Goal: Task Accomplishment & Management: Complete application form

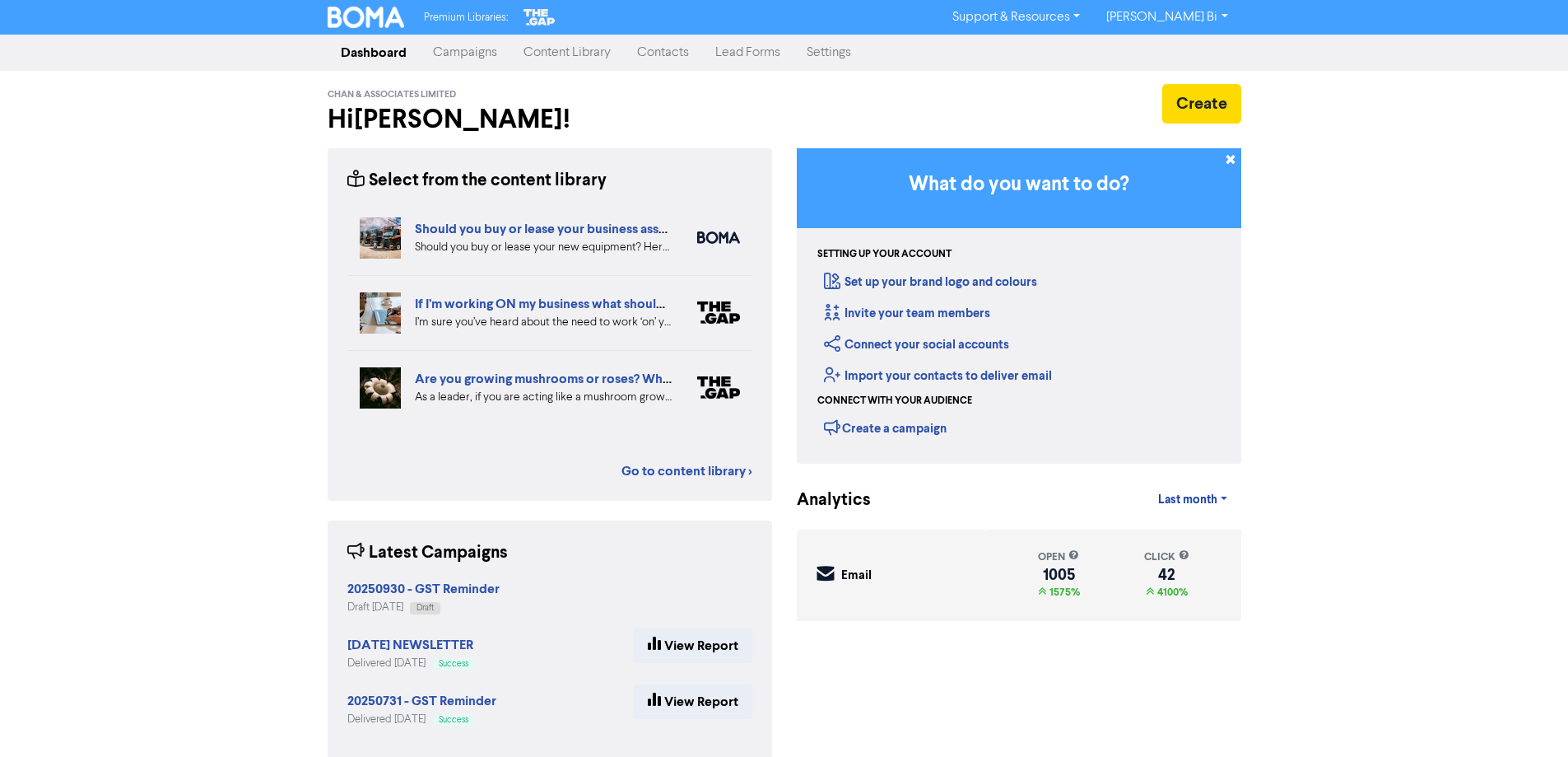
click at [656, 56] on link "Contacts" at bounding box center [662, 52] width 78 height 33
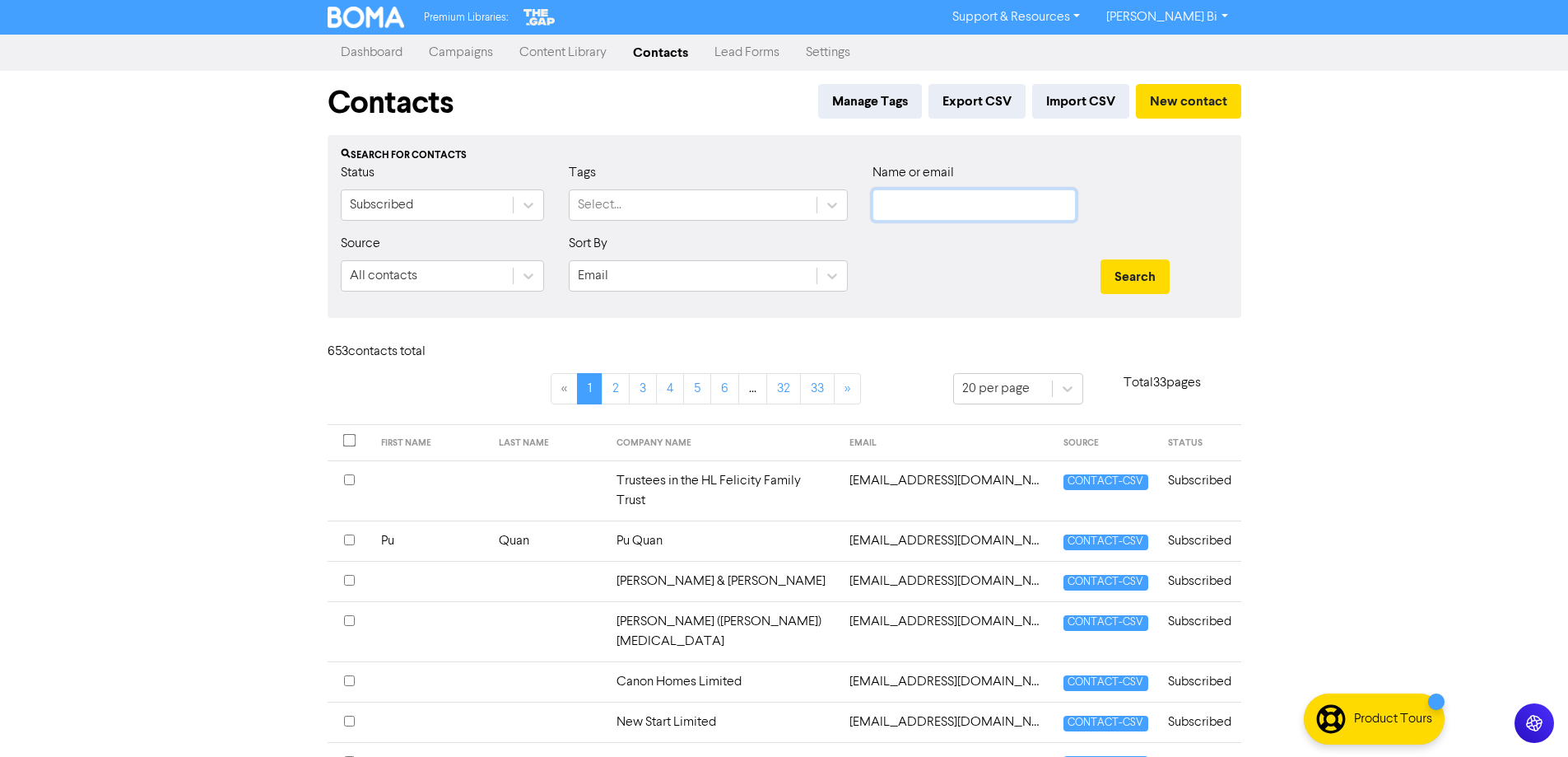
drag, startPoint x: 953, startPoint y: 214, endPoint x: 983, endPoint y: 219, distance: 30.4
click at [954, 214] on input "text" at bounding box center [973, 205] width 203 height 31
paste input "[EMAIL_ADDRESS][DOMAIN_NAME]"
type input "[EMAIL_ADDRESS][DOMAIN_NAME]"
click at [1135, 271] on button "Search" at bounding box center [1135, 276] width 69 height 35
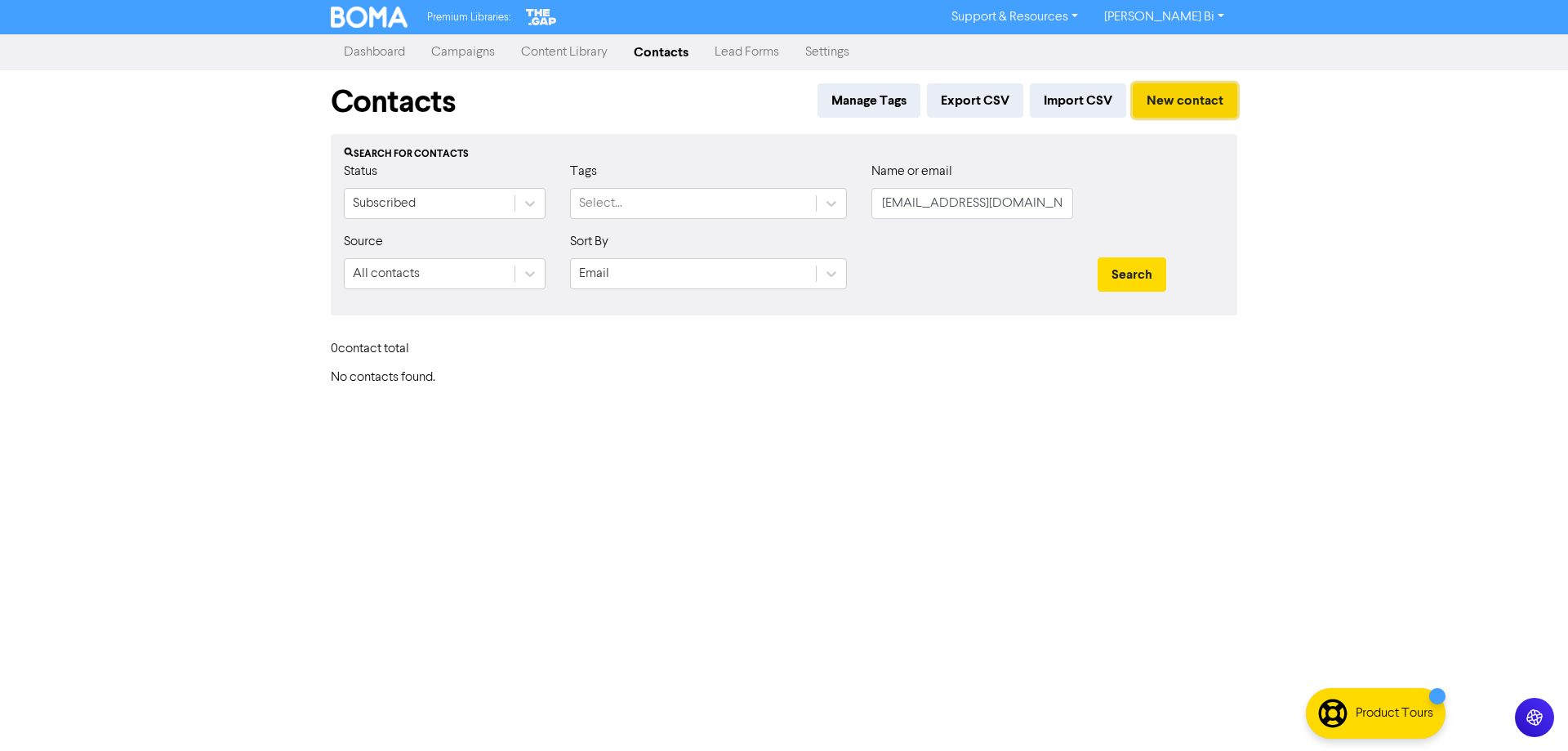
click at [1186, 102] on button "New contact" at bounding box center [1184, 100] width 104 height 34
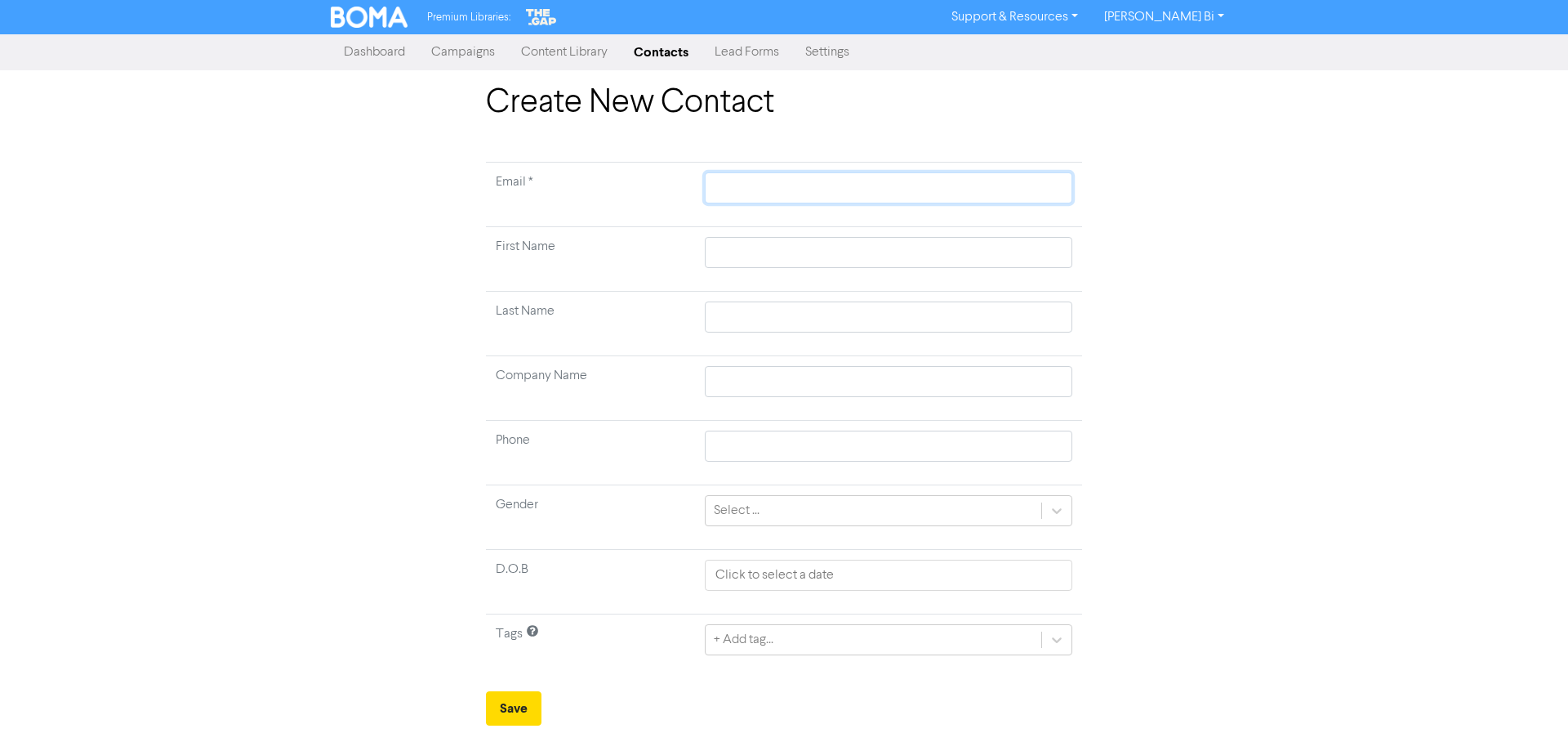
click at [715, 196] on input "text" at bounding box center [888, 187] width 368 height 31
paste input "[EMAIL_ADDRESS][DOMAIN_NAME]"
type input "[EMAIL_ADDRESS][DOMAIN_NAME]"
click at [741, 319] on input "text" at bounding box center [888, 316] width 368 height 31
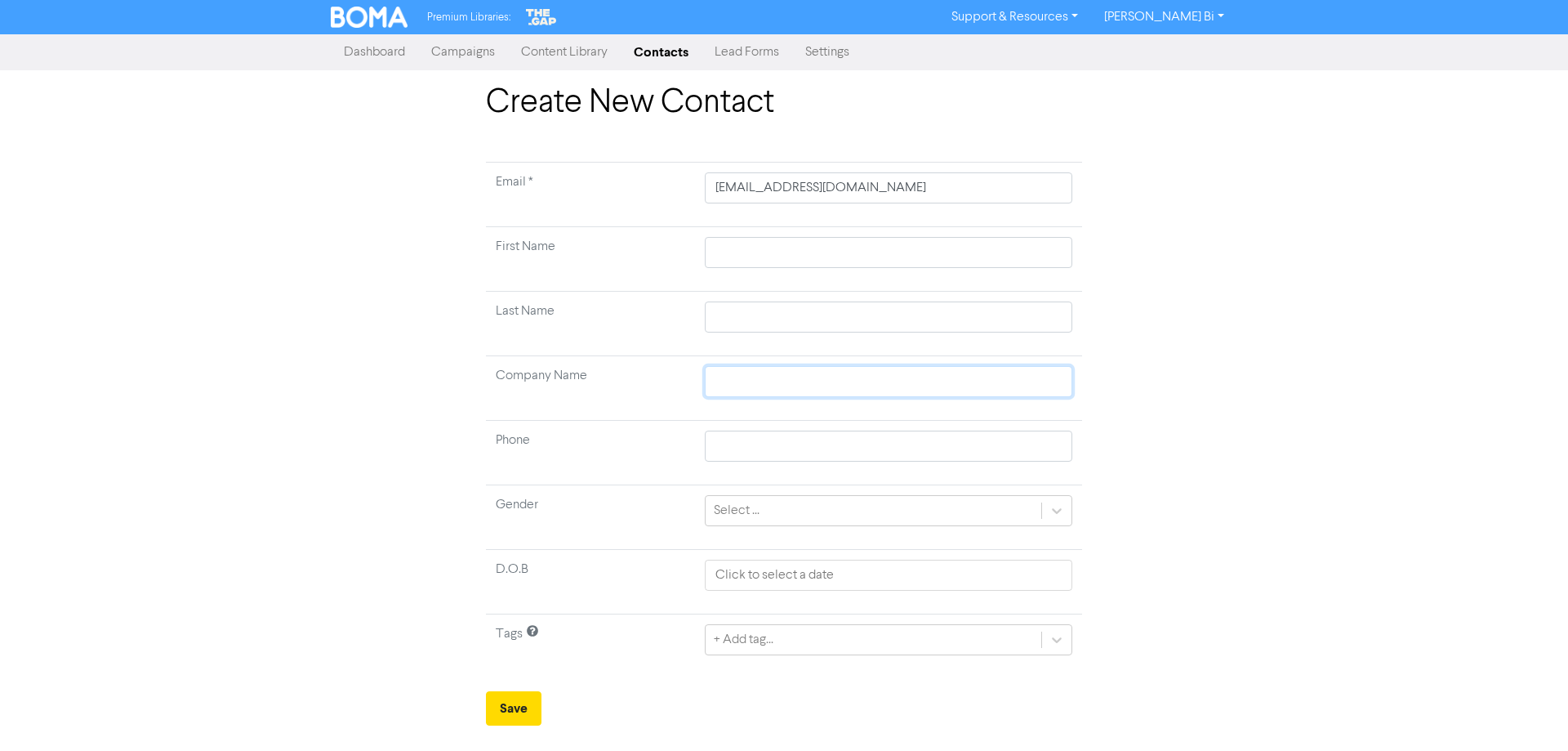
click at [716, 370] on input "text" at bounding box center [888, 381] width 368 height 31
paste input "[PERSON_NAME] Limited"
type input "[PERSON_NAME] Limited"
click at [518, 704] on button "Save" at bounding box center [513, 708] width 55 height 34
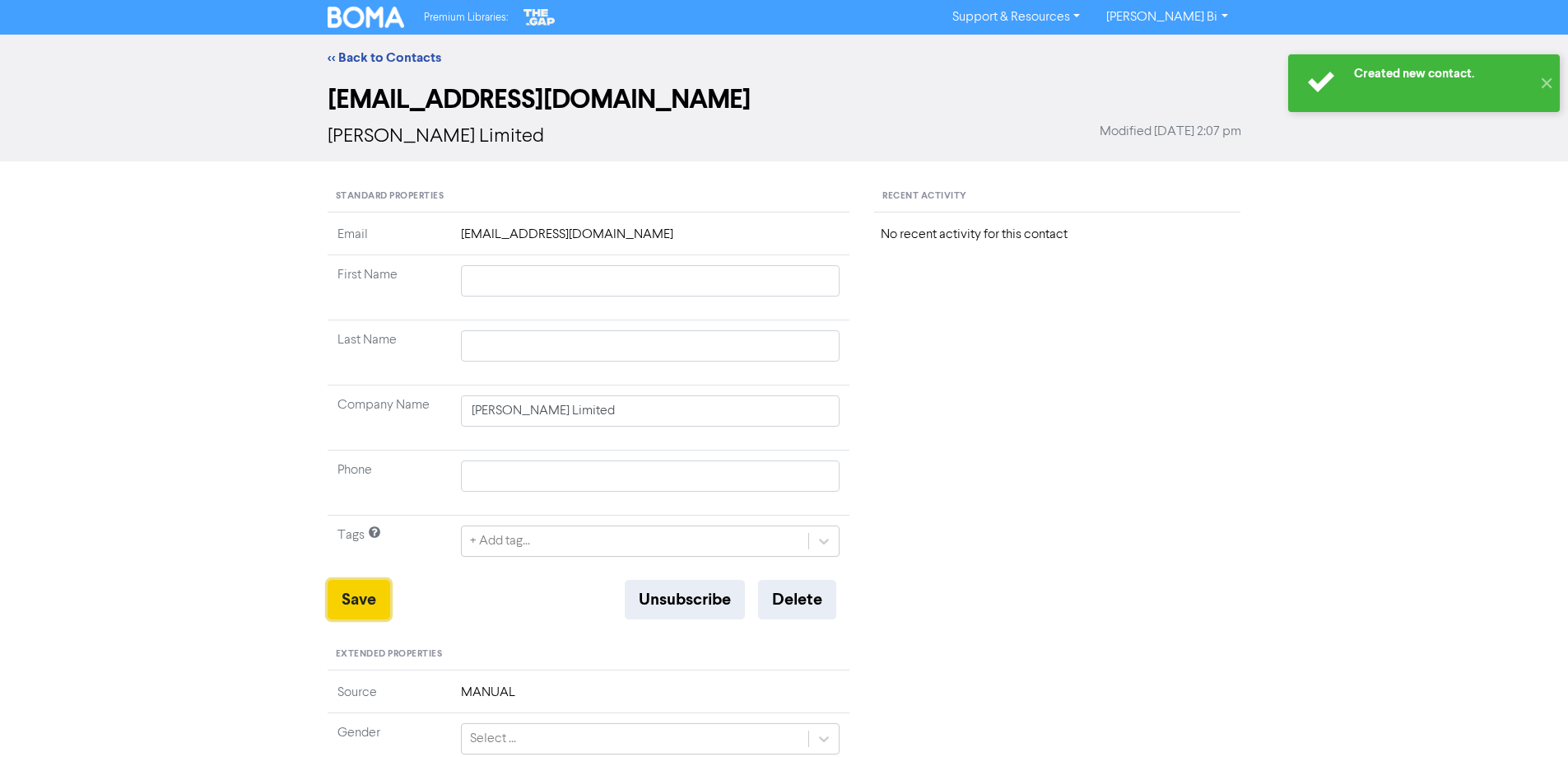
click at [369, 597] on button "Save" at bounding box center [359, 599] width 62 height 40
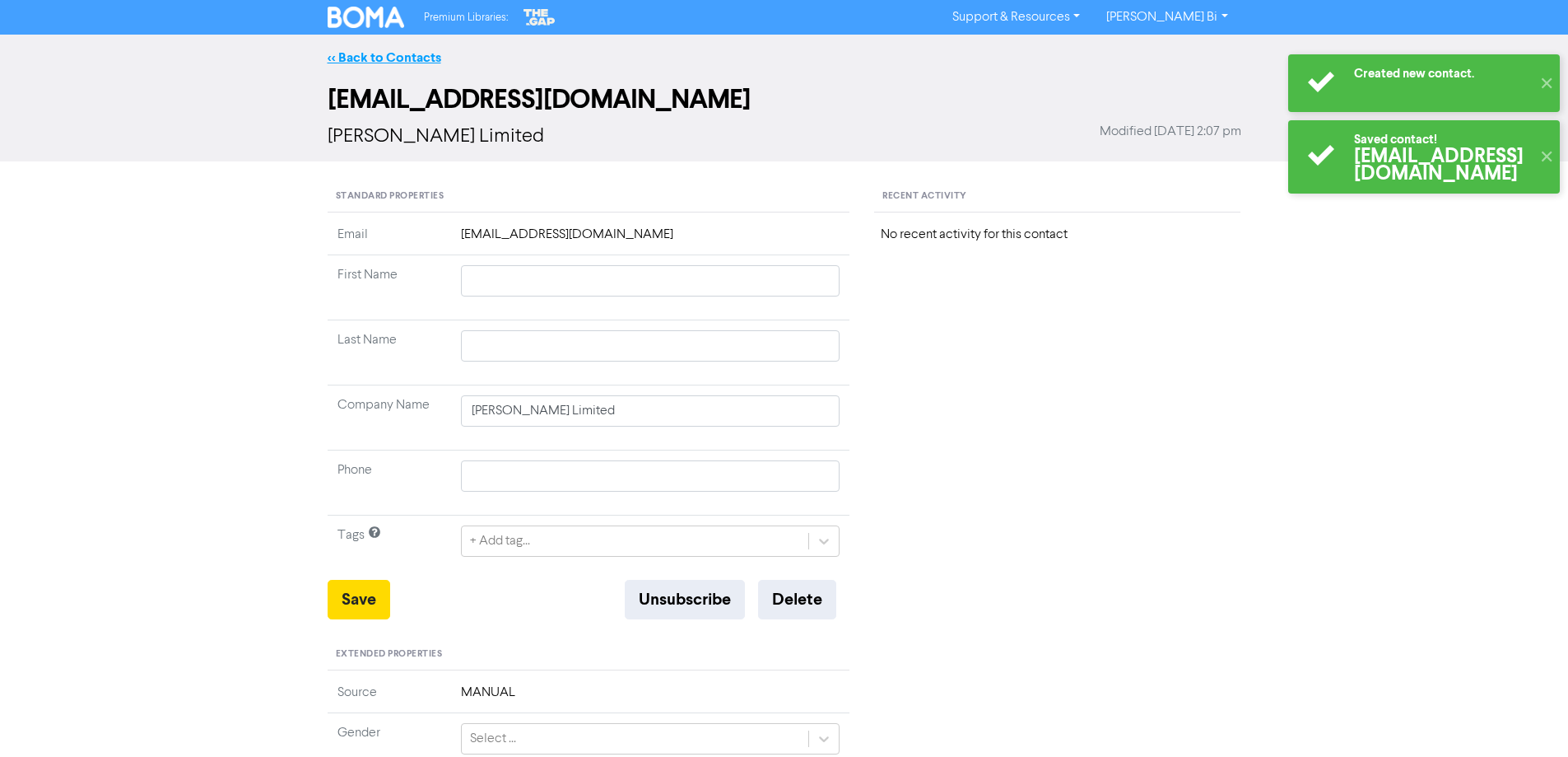
click at [384, 54] on link "<< Back to Contacts" at bounding box center [384, 58] width 114 height 17
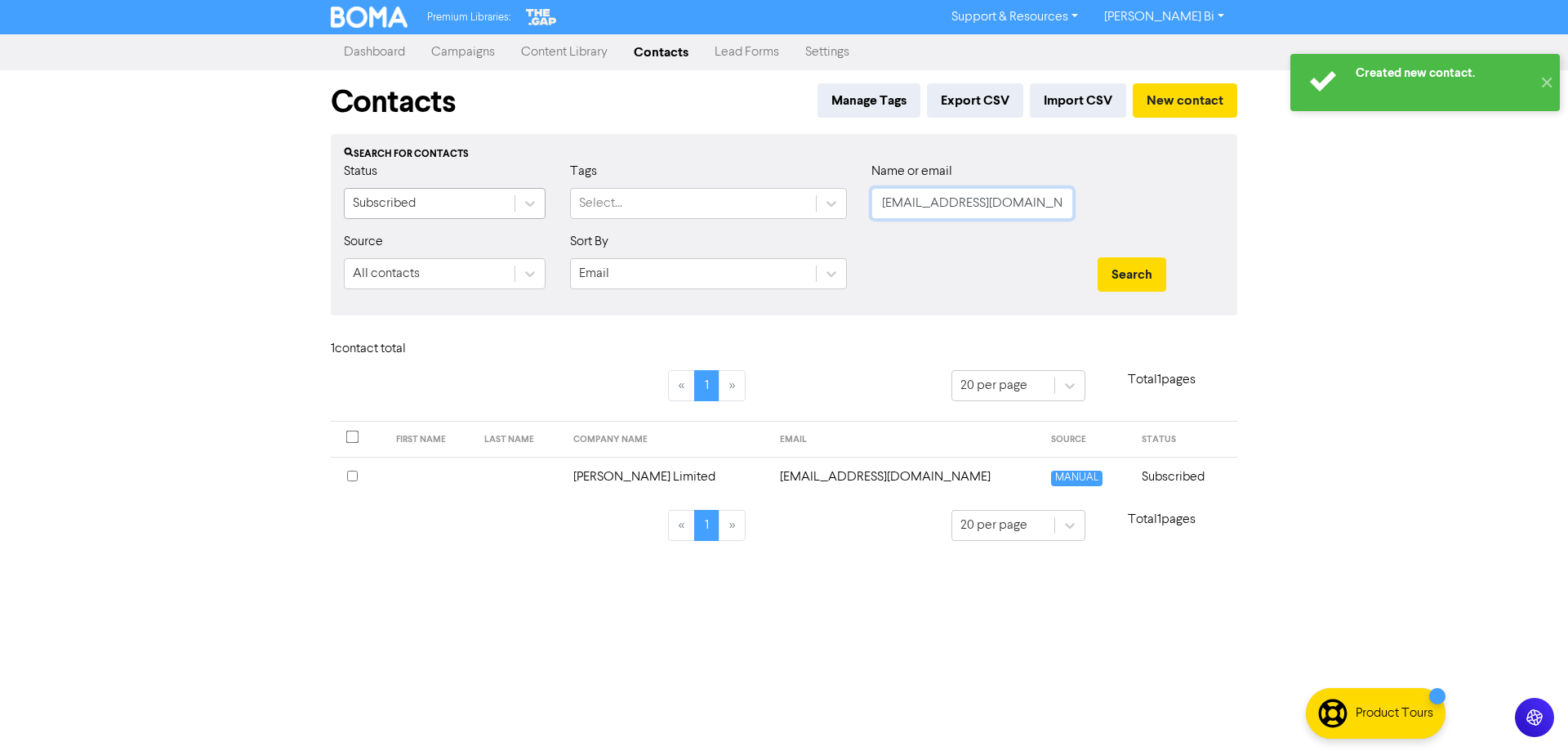
drag, startPoint x: 1040, startPoint y: 212, endPoint x: 482, endPoint y: 216, distance: 558.0
click at [493, 214] on div "Status Subscribed Tags Select... Name or email [EMAIL_ADDRESS][DOMAIN_NAME]" at bounding box center [784, 197] width 904 height 70
click at [1097, 258] on button "Search" at bounding box center [1132, 274] width 69 height 34
